Goal: Book appointment/travel/reservation

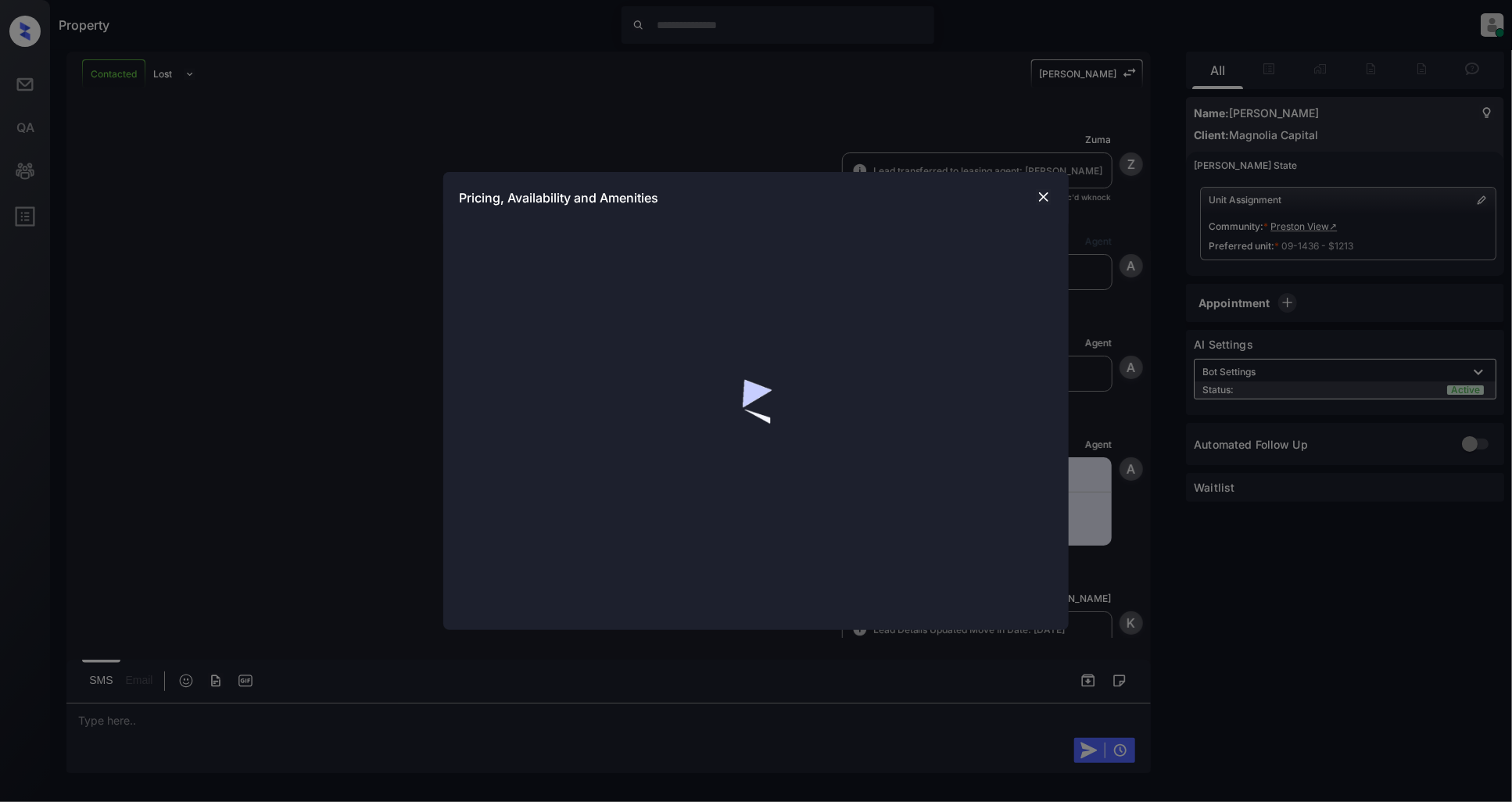
scroll to position [1995, 0]
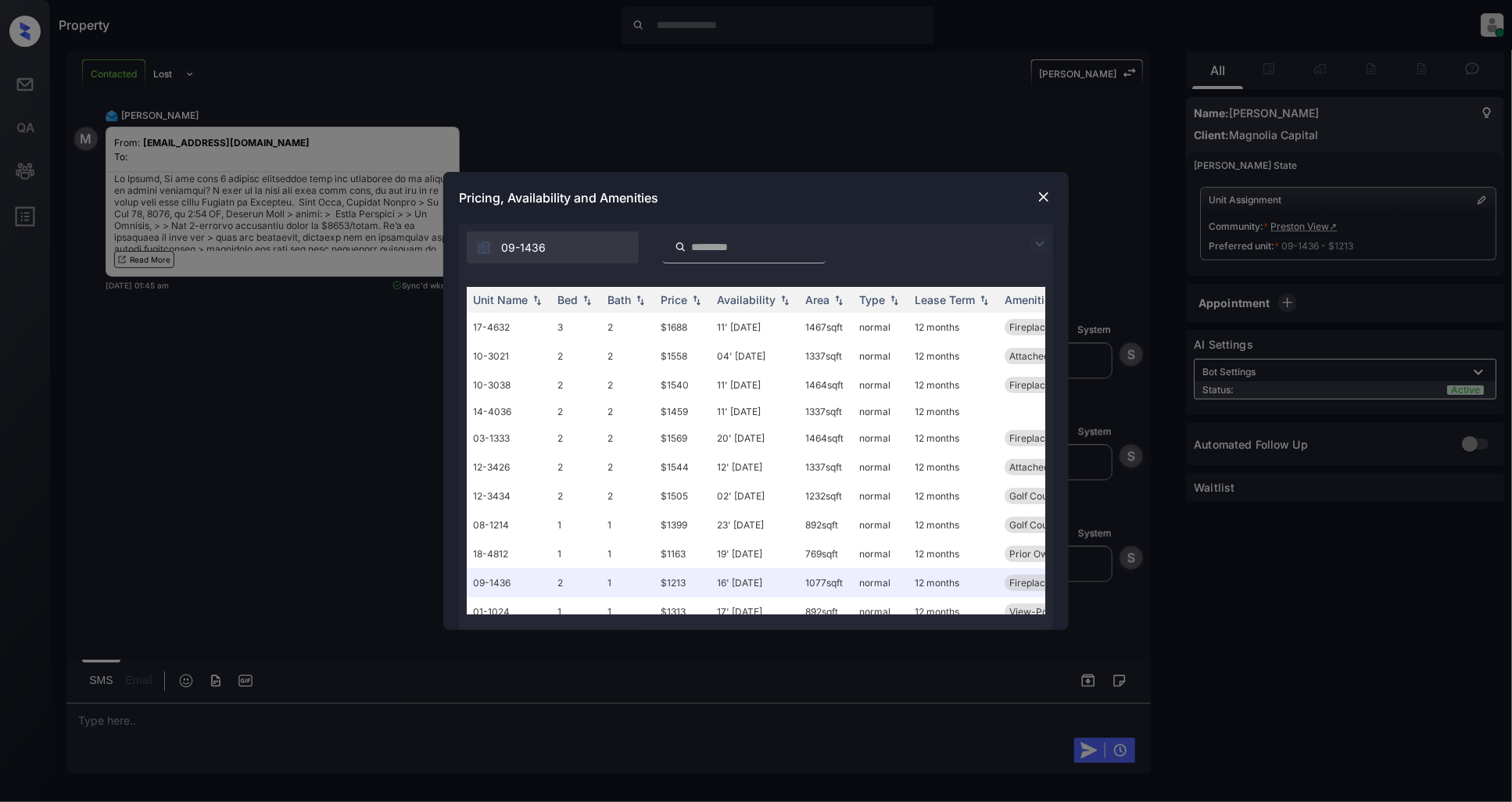
click at [1035, 239] on img at bounding box center [1039, 244] width 19 height 19
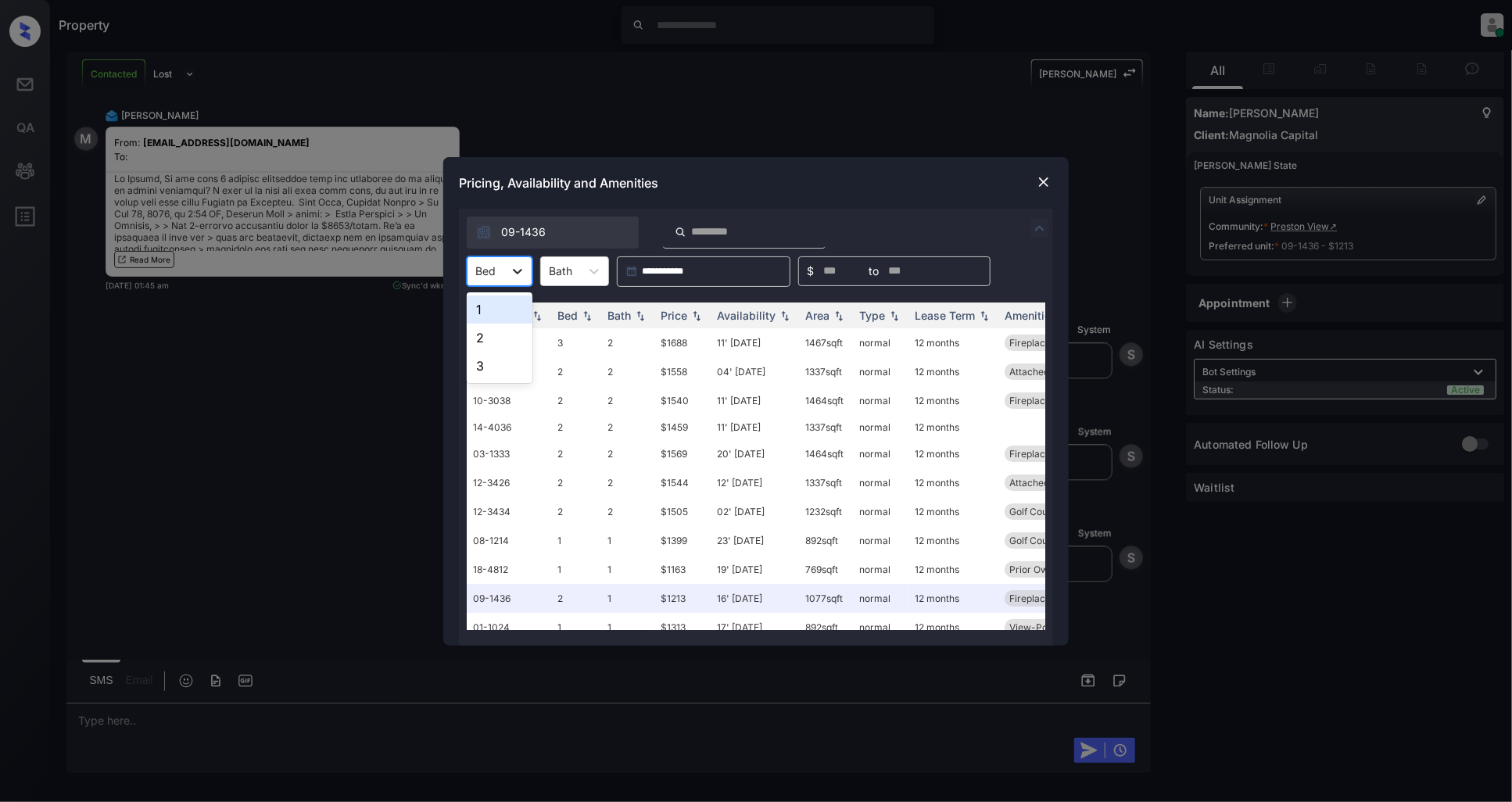
click at [510, 269] on icon at bounding box center [518, 271] width 16 height 16
click at [486, 331] on div "2" at bounding box center [500, 337] width 66 height 28
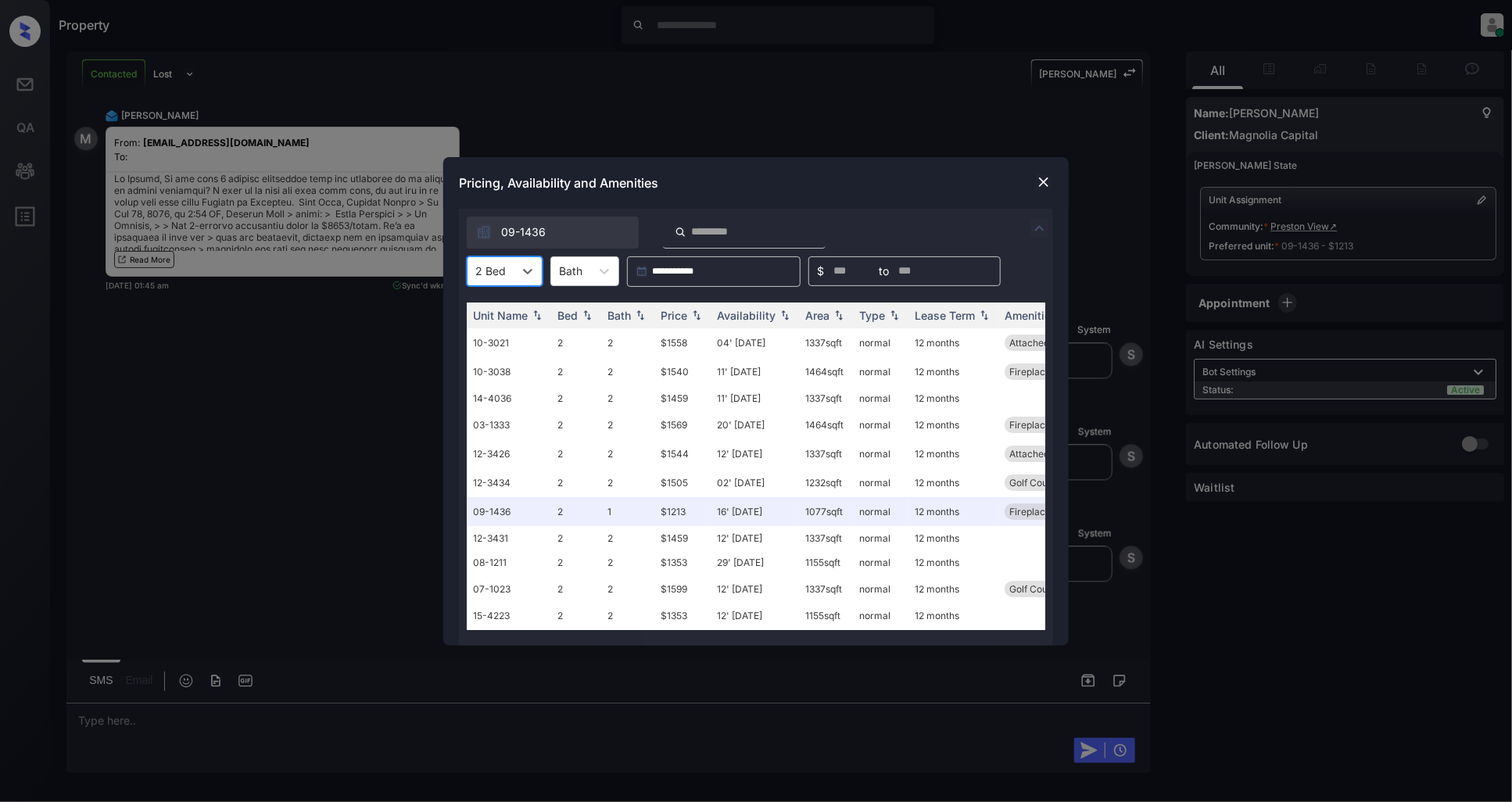
click at [1045, 181] on img at bounding box center [1043, 182] width 16 height 16
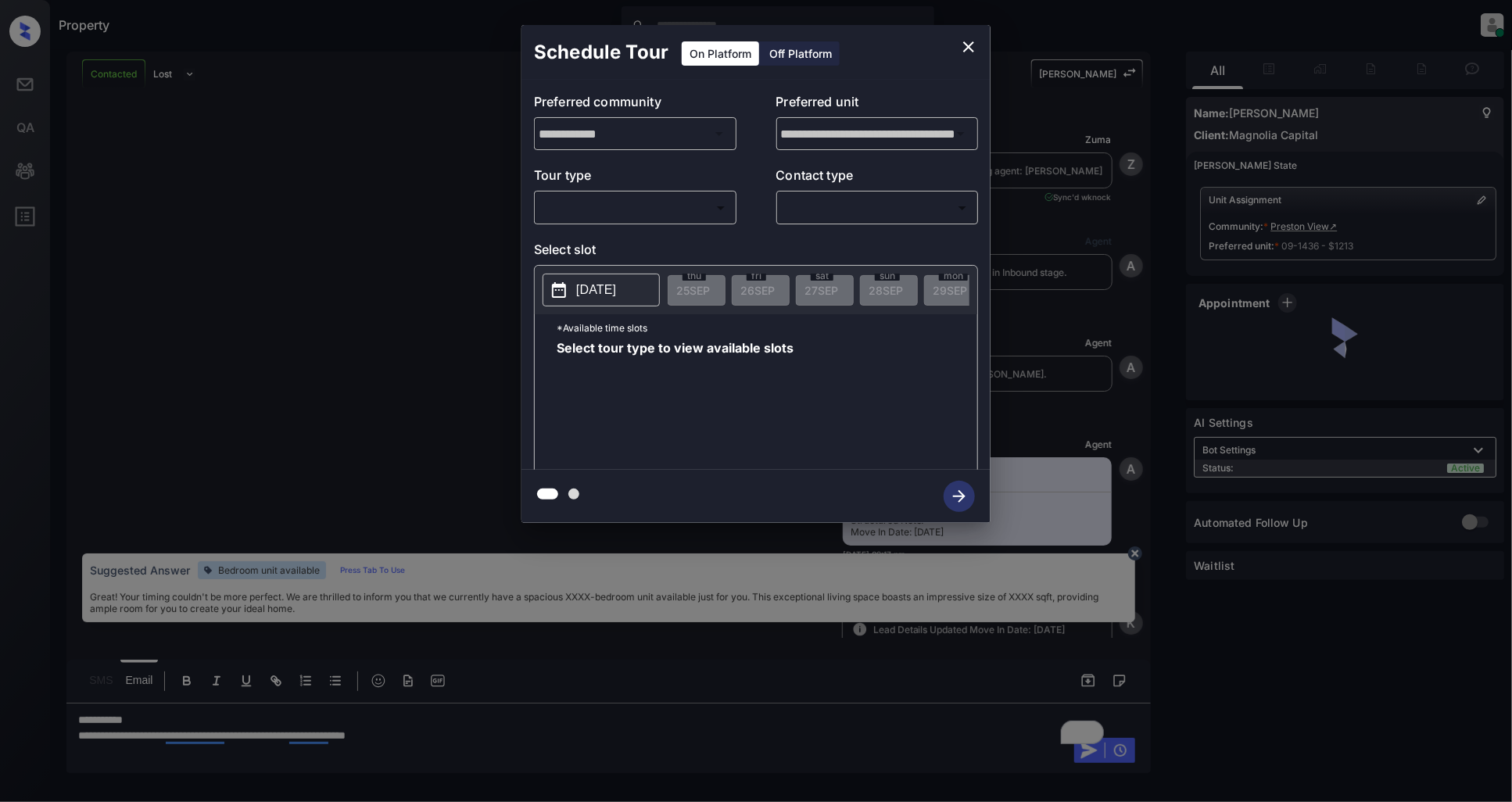
scroll to position [1647, 0]
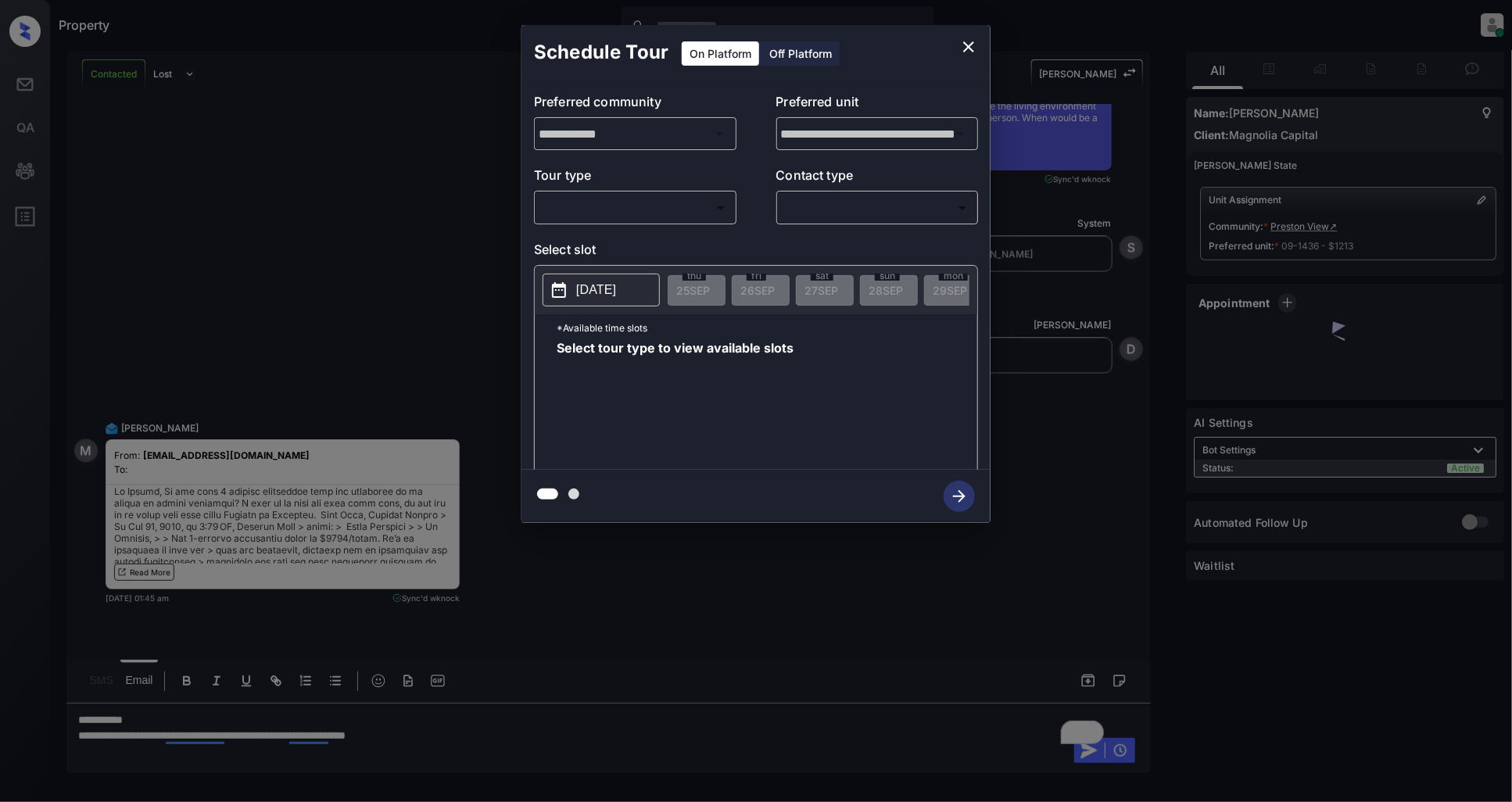
click at [637, 204] on body "Property [PERSON_NAME] Online Set yourself offline Set yourself on break Profil…" at bounding box center [756, 401] width 1512 height 802
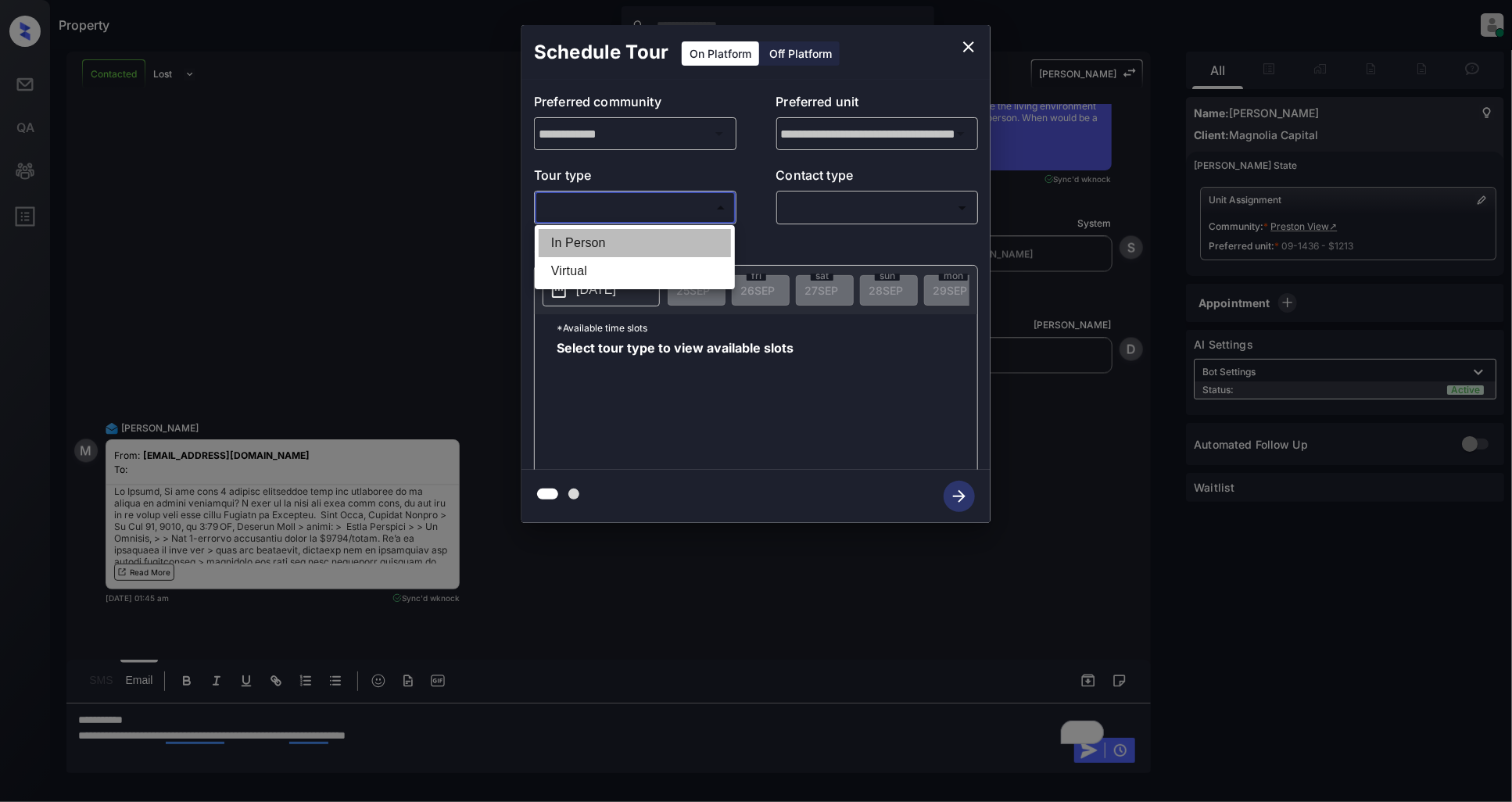
click at [579, 250] on li "In Person" at bounding box center [634, 243] width 193 height 28
type input "********"
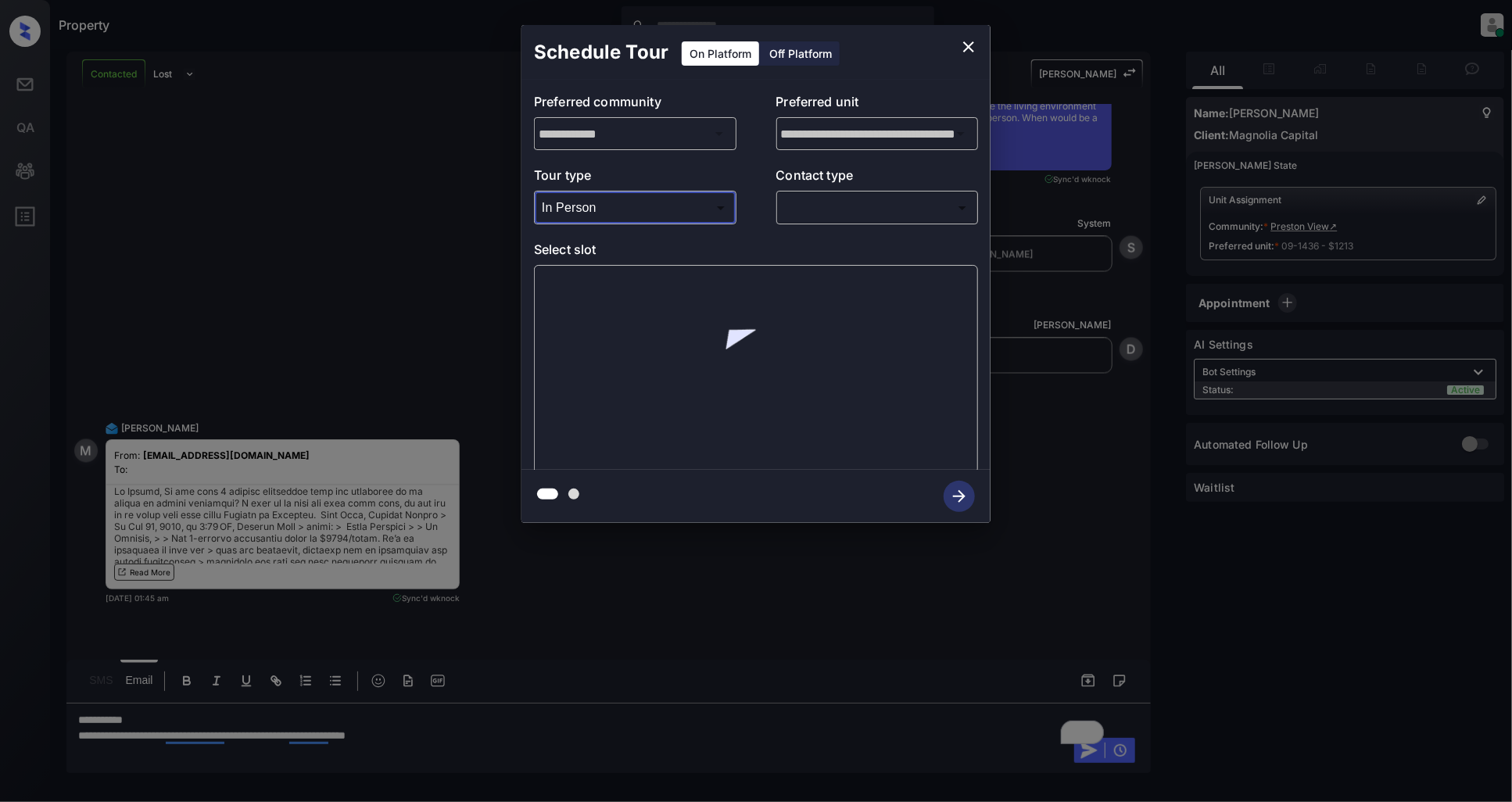
click at [887, 220] on body "Property [PERSON_NAME] Online Set yourself offline Set yourself on break Profil…" at bounding box center [756, 401] width 1512 height 802
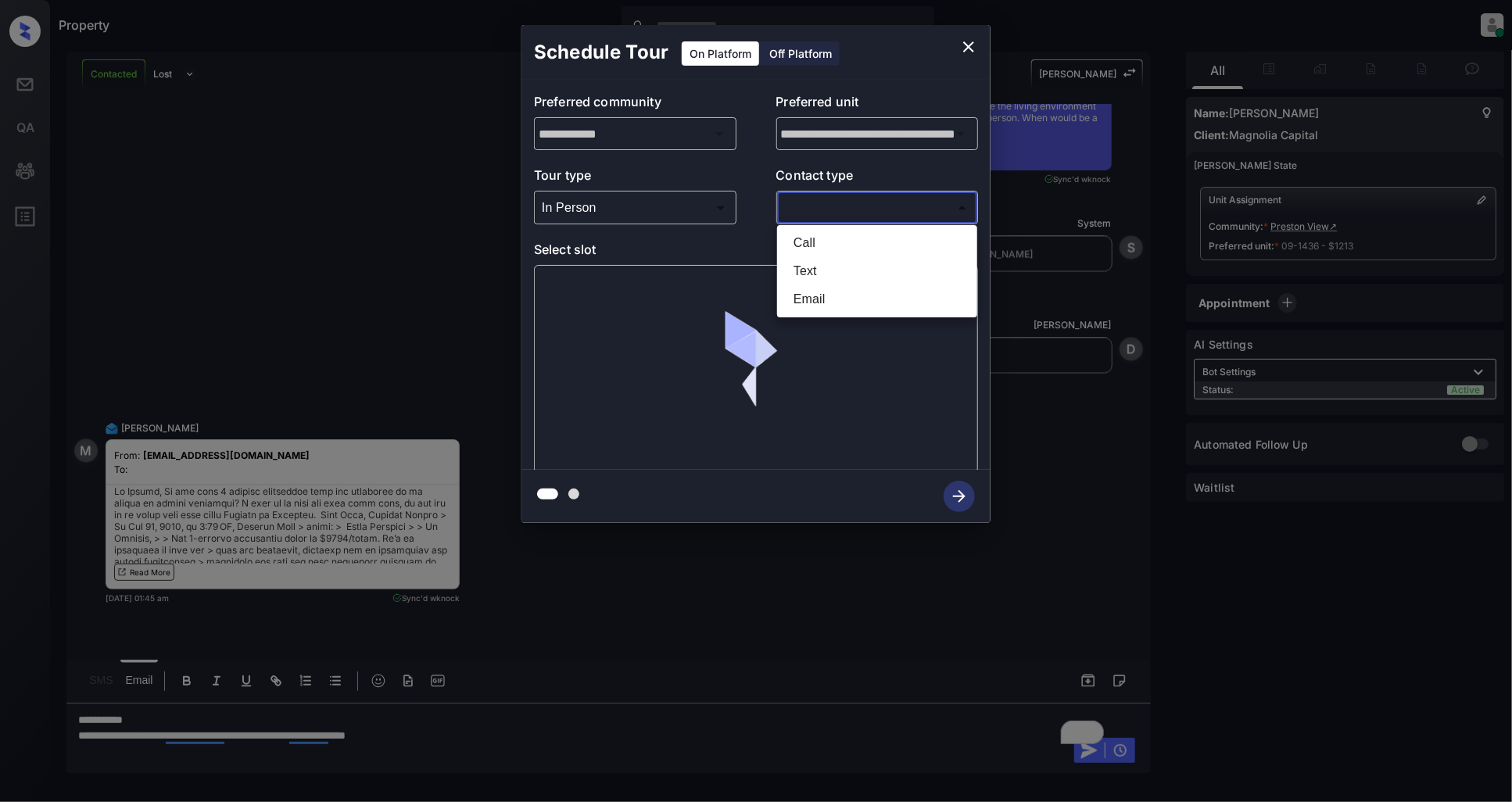
click at [830, 281] on li "Text" at bounding box center [877, 270] width 193 height 28
type input "****"
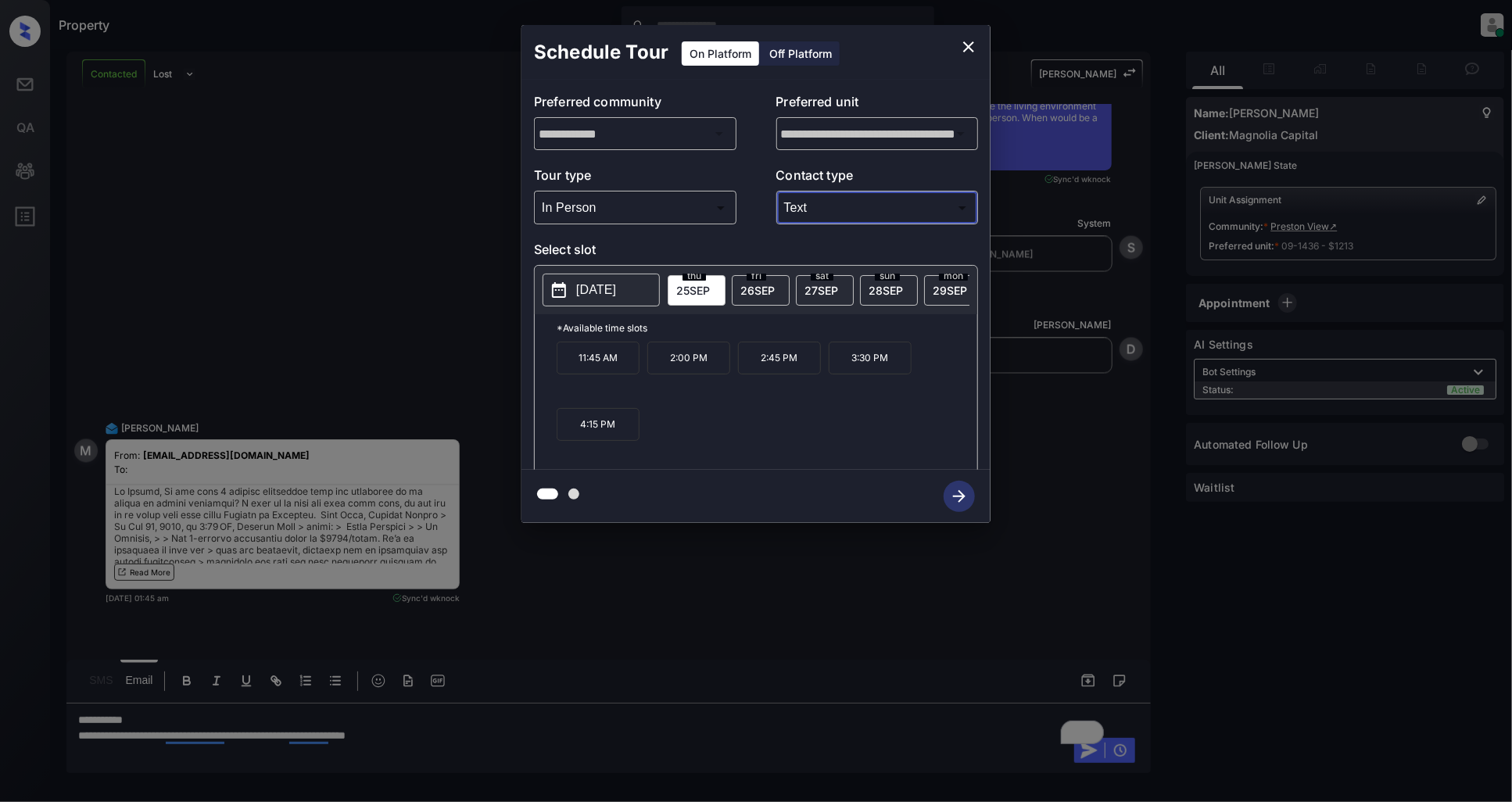
click at [589, 296] on p "[DATE]" at bounding box center [596, 290] width 40 height 19
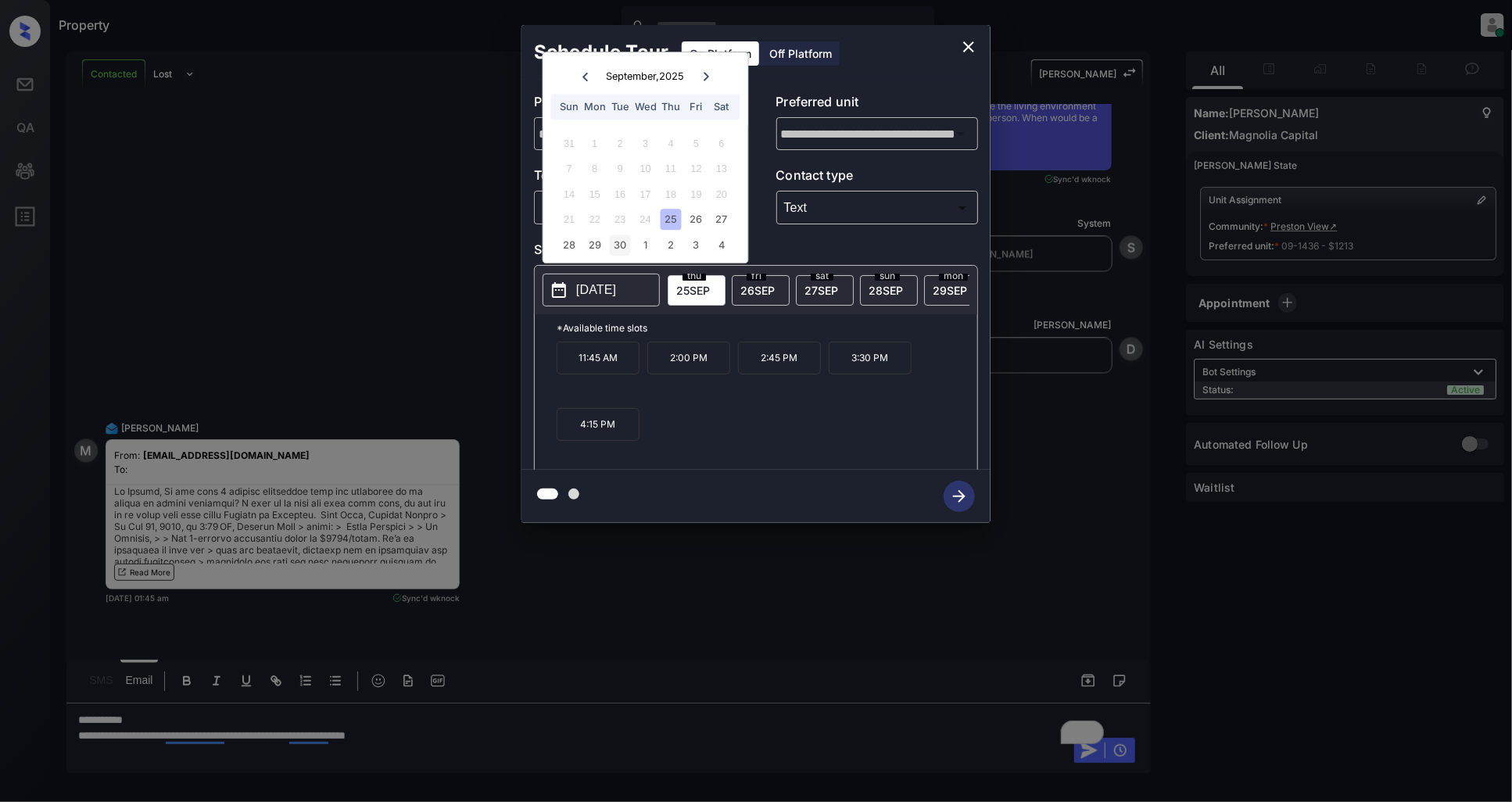
click at [615, 245] on div "30" at bounding box center [620, 245] width 21 height 21
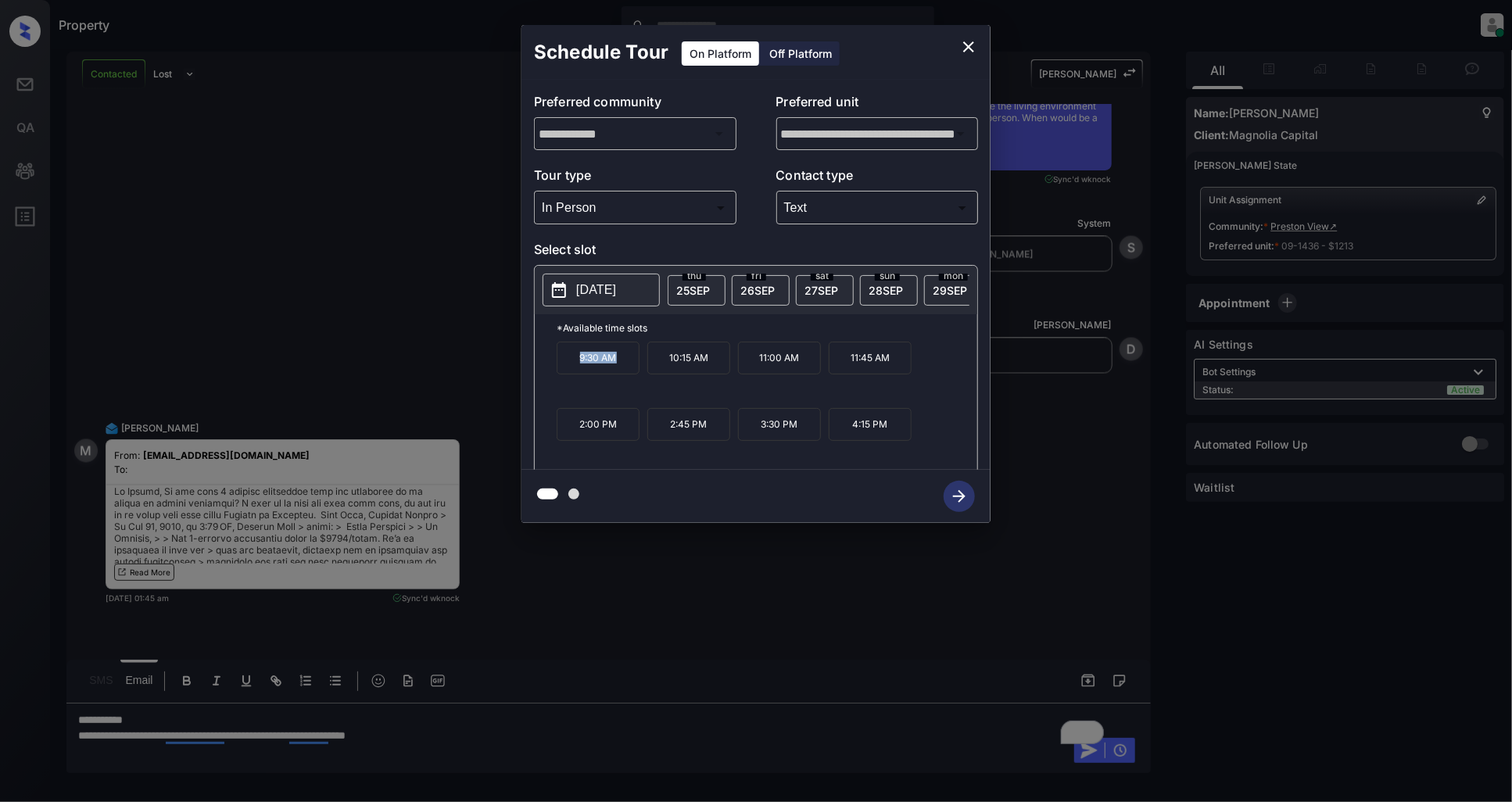
drag, startPoint x: 630, startPoint y: 367, endPoint x: 568, endPoint y: 364, distance: 62.1
click at [568, 364] on p "9:30 AM" at bounding box center [598, 357] width 83 height 32
copy p "9:30 AM"
drag, startPoint x: 898, startPoint y: 369, endPoint x: 837, endPoint y: 369, distance: 61.0
click at [837, 369] on p "11:45 AM" at bounding box center [870, 357] width 83 height 32
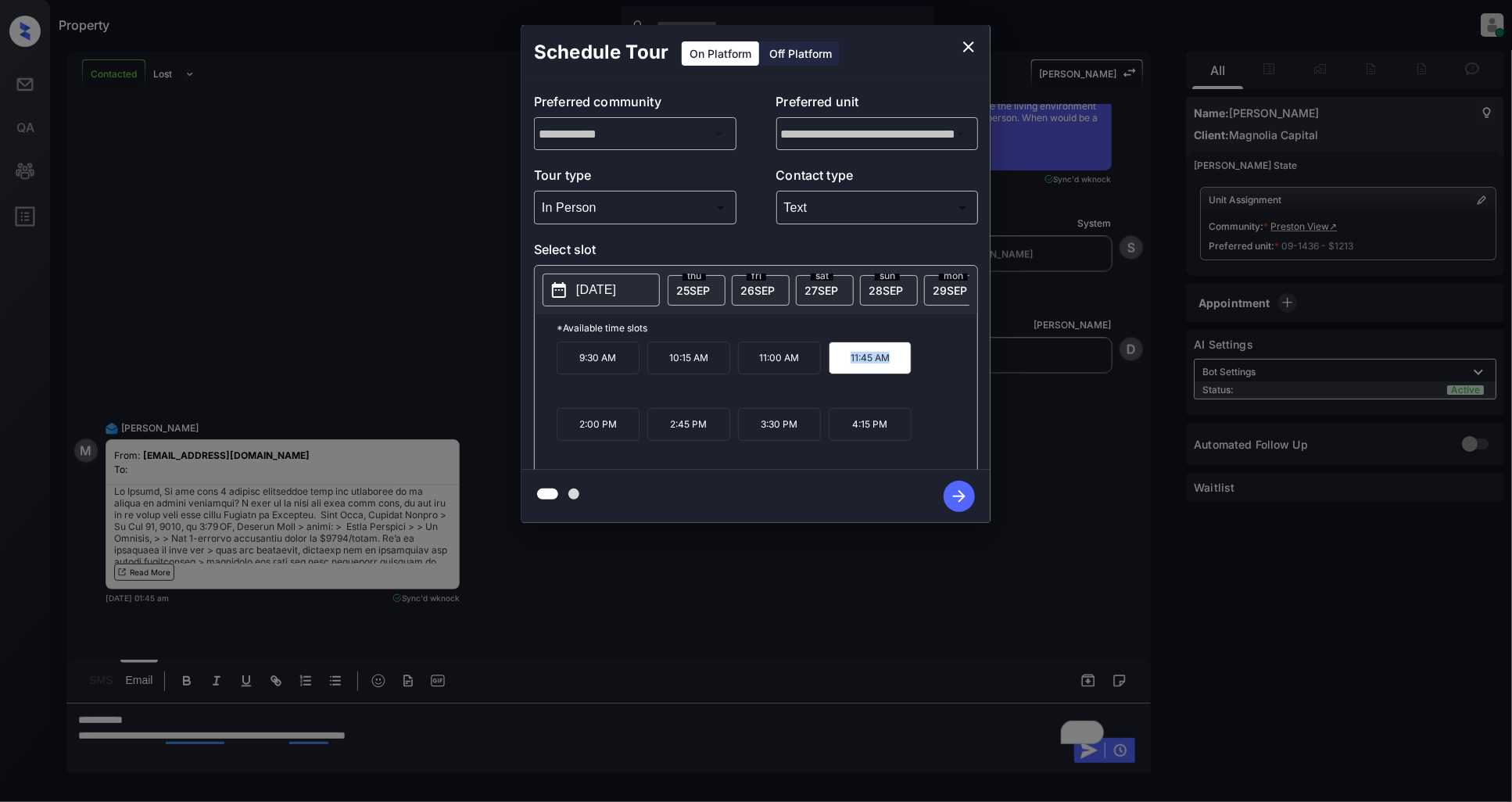
copy p "11:45 AM"
drag, startPoint x: 804, startPoint y: 432, endPoint x: 756, endPoint y: 433, distance: 48.0
click at [756, 433] on p "3:30 PM" at bounding box center [779, 424] width 83 height 32
copy p "3:30 PM"
click at [979, 43] on button "close" at bounding box center [968, 46] width 31 height 31
